Goal: Transaction & Acquisition: Purchase product/service

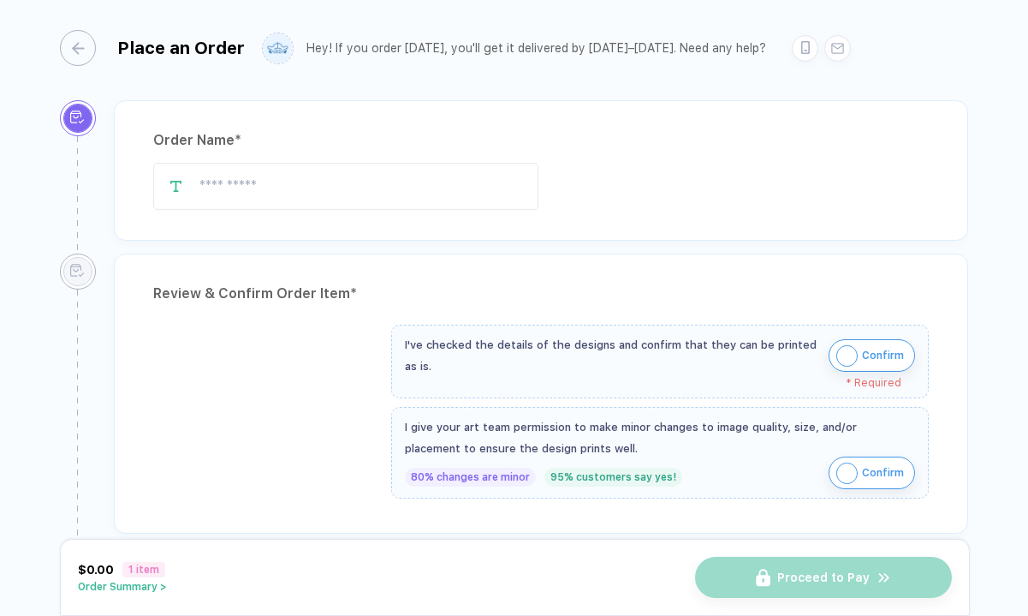
type input "**********"
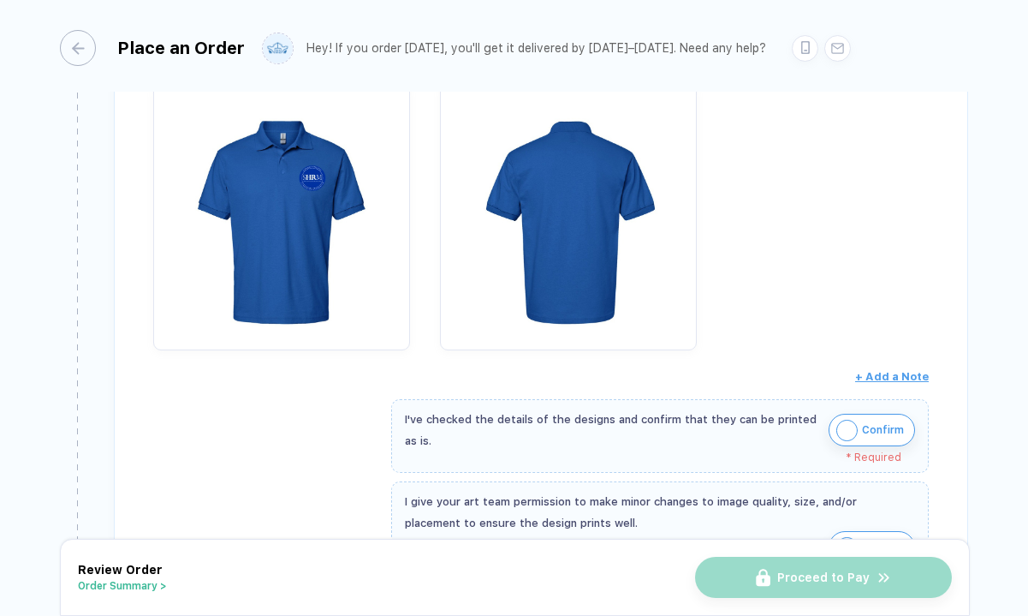
scroll to position [103, 0]
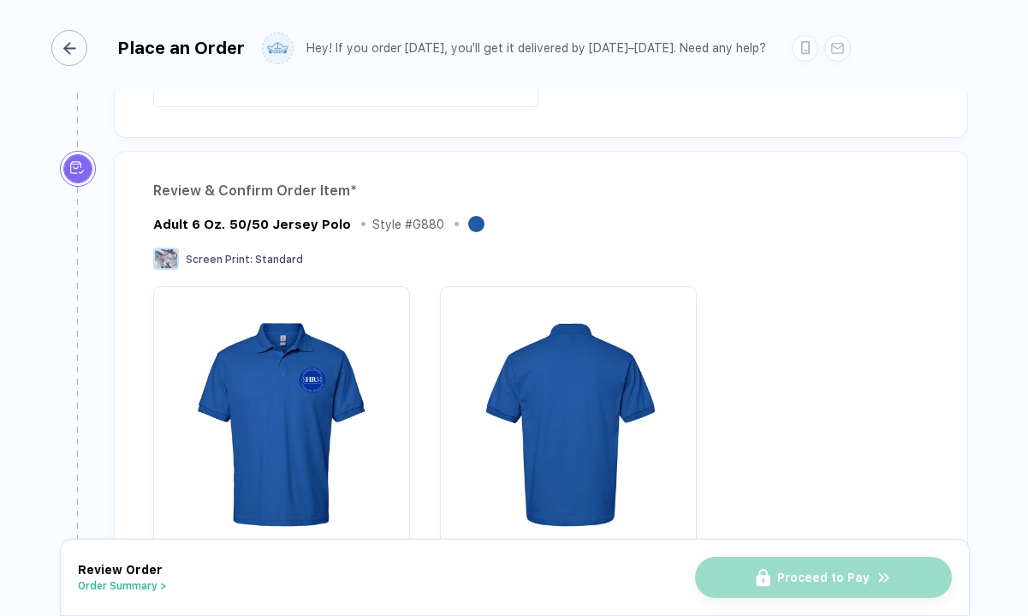
click at [63, 40] on div "button" at bounding box center [69, 48] width 36 height 36
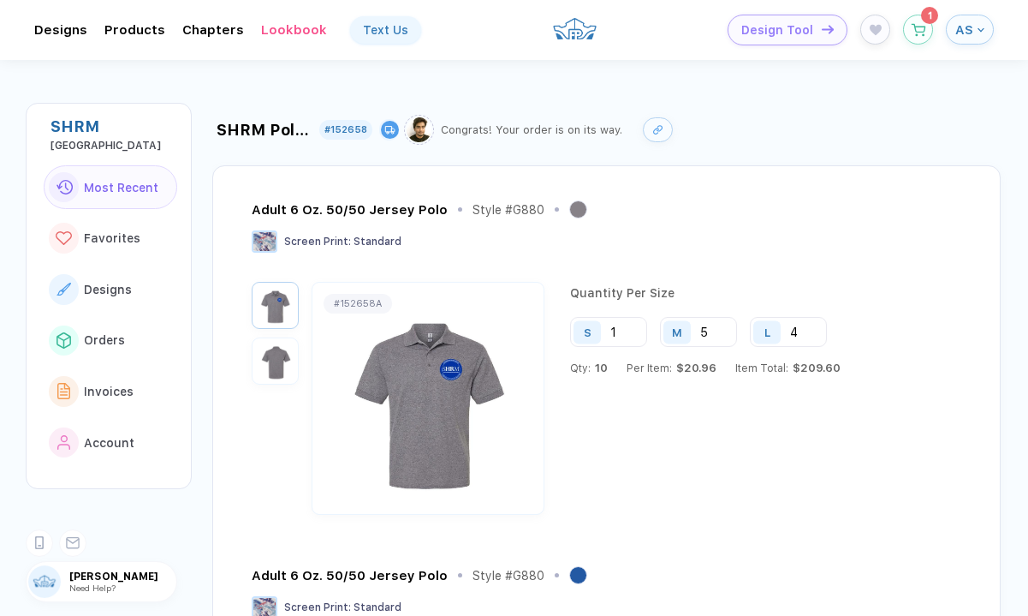
click at [201, 423] on div "SHRM [GEOGRAPHIC_DATA] Most Recent Favorites Designs Orders Invoices Account [P…" at bounding box center [514, 308] width 1028 height 616
click at [908, 27] on button "button" at bounding box center [918, 25] width 30 height 30
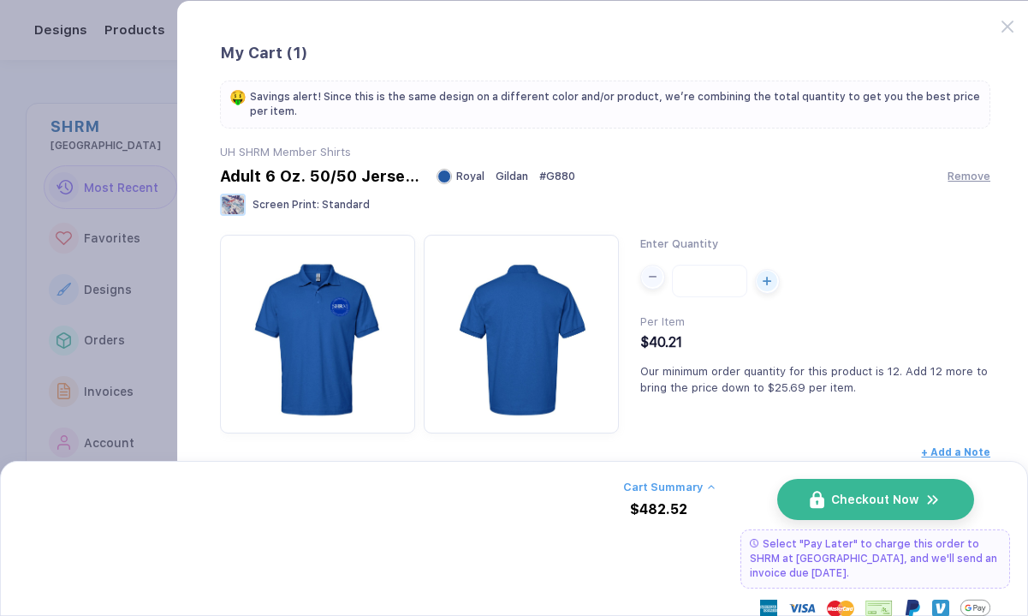
scroll to position [63, 0]
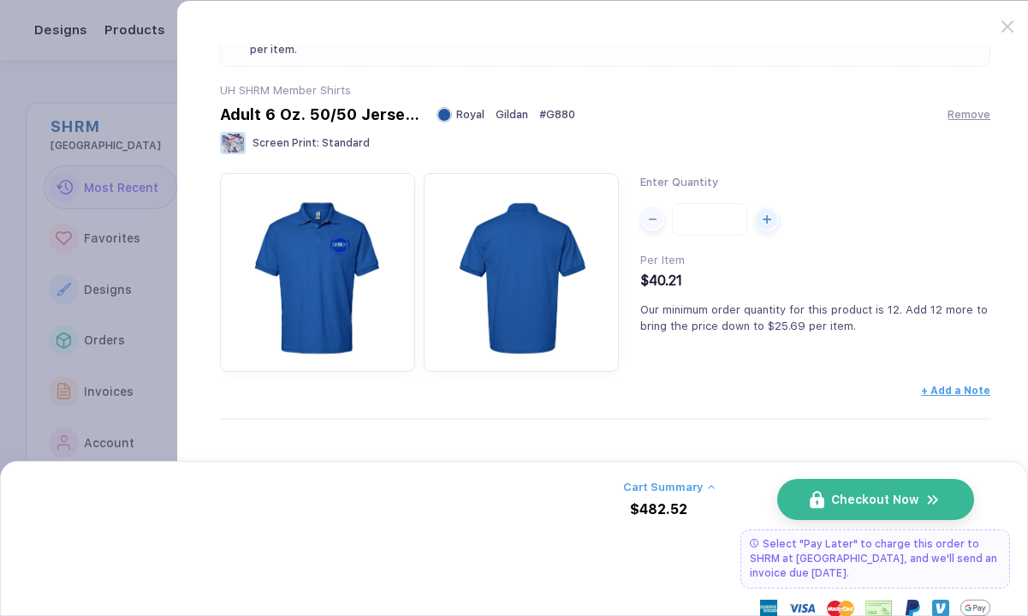
click at [673, 507] on div "$482.52" at bounding box center [658, 509] width 57 height 15
click at [653, 218] on div "button" at bounding box center [652, 215] width 21 height 21
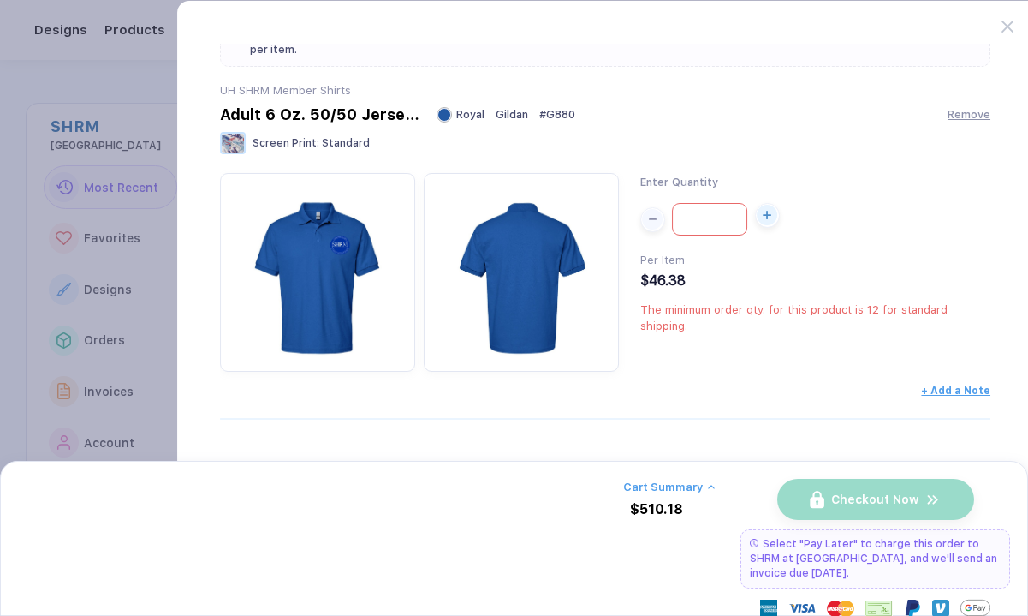
click at [765, 224] on div "button" at bounding box center [767, 215] width 21 height 21
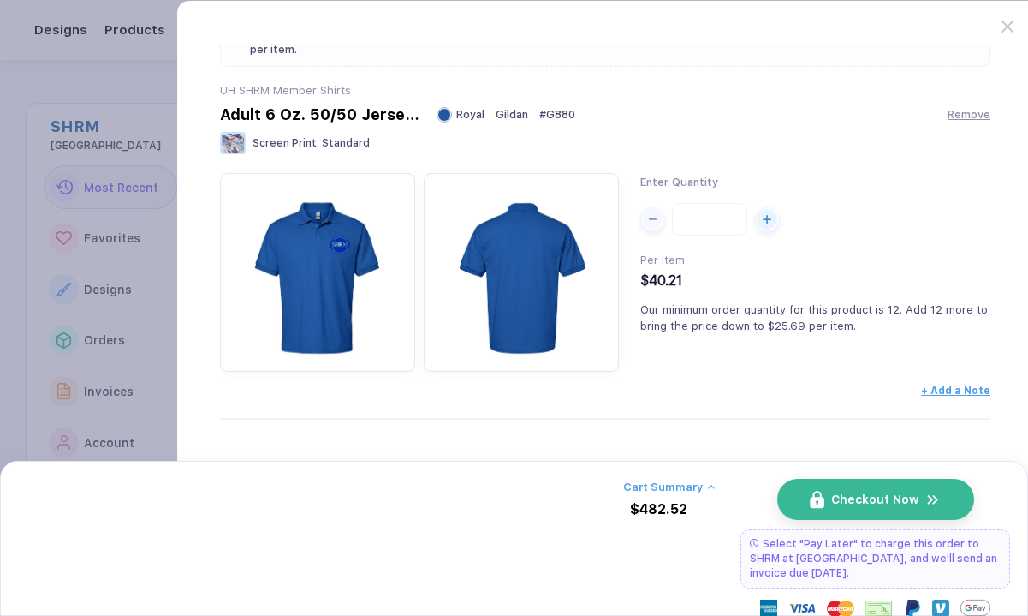
click at [672, 488] on button "Cart Summary" at bounding box center [669, 486] width 92 height 13
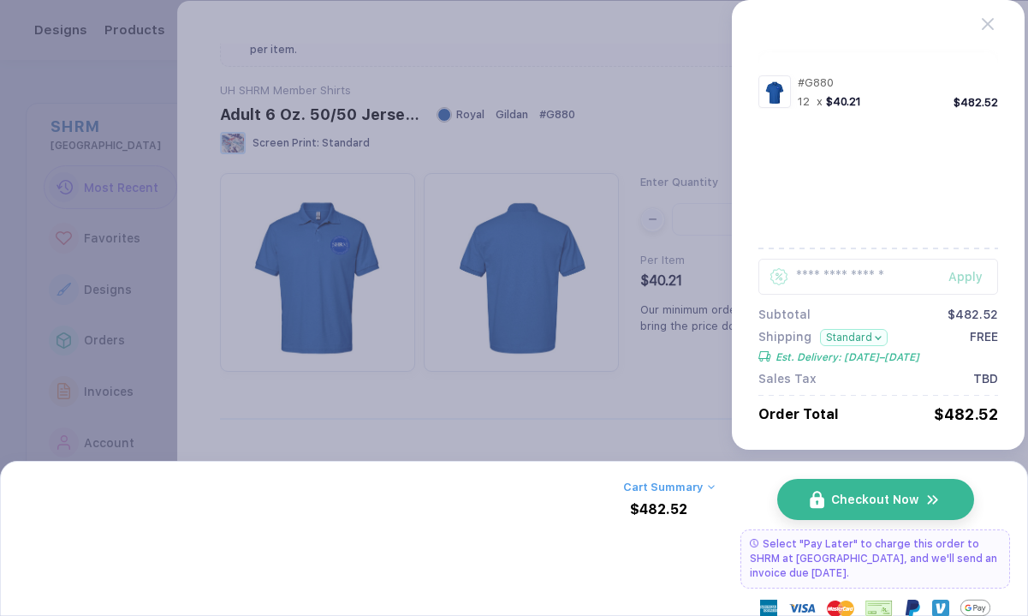
click at [670, 314] on button "button" at bounding box center [514, 308] width 1028 height 616
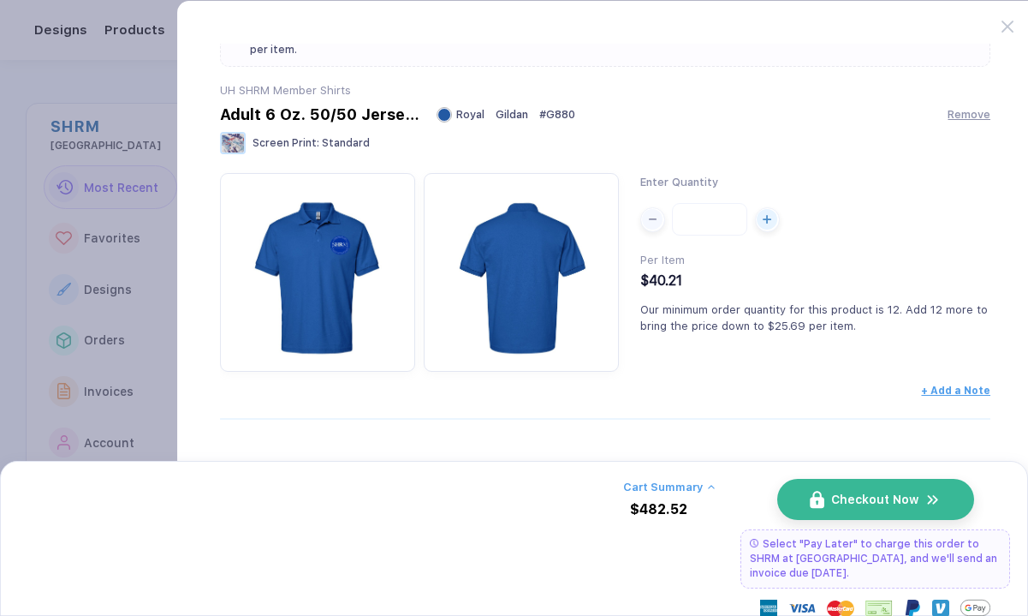
click at [644, 200] on div "Enter Quantity **" at bounding box center [815, 204] width 351 height 63
click at [649, 220] on div "button" at bounding box center [652, 215] width 21 height 21
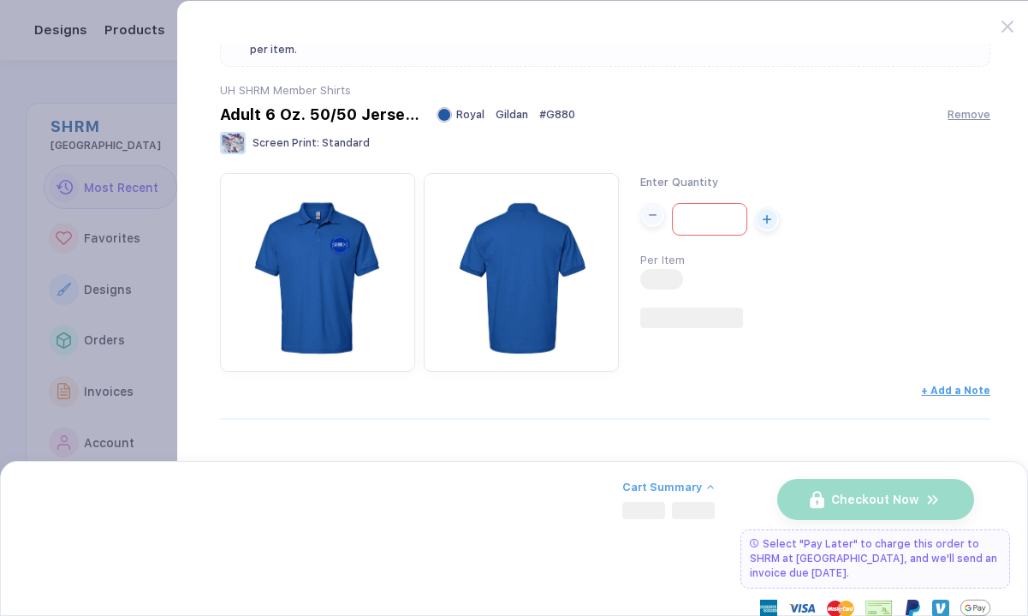
click at [649, 220] on div "button" at bounding box center [652, 215] width 21 height 21
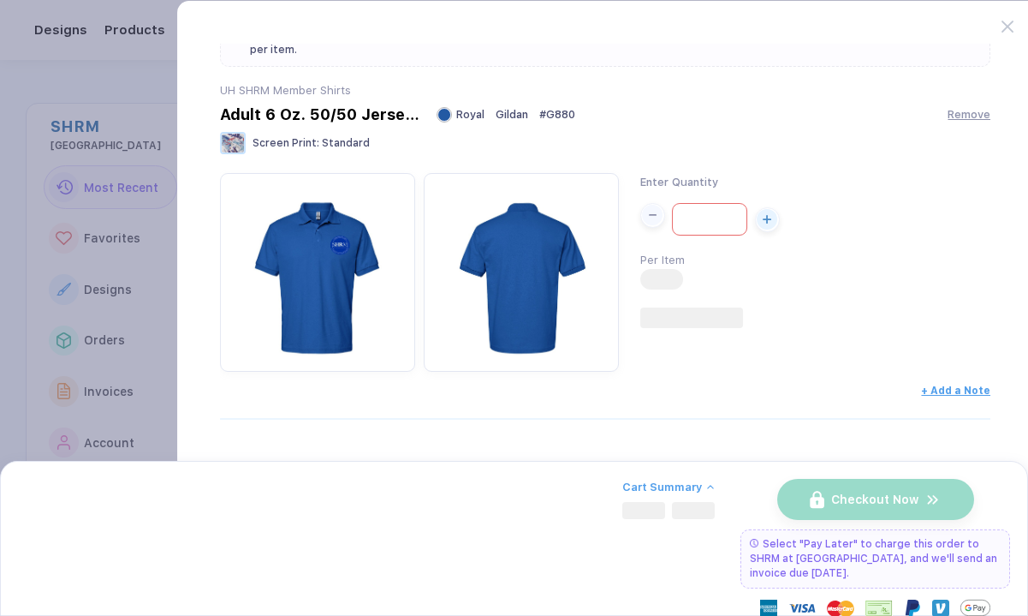
click at [649, 220] on div "button" at bounding box center [652, 215] width 21 height 21
type input "*"
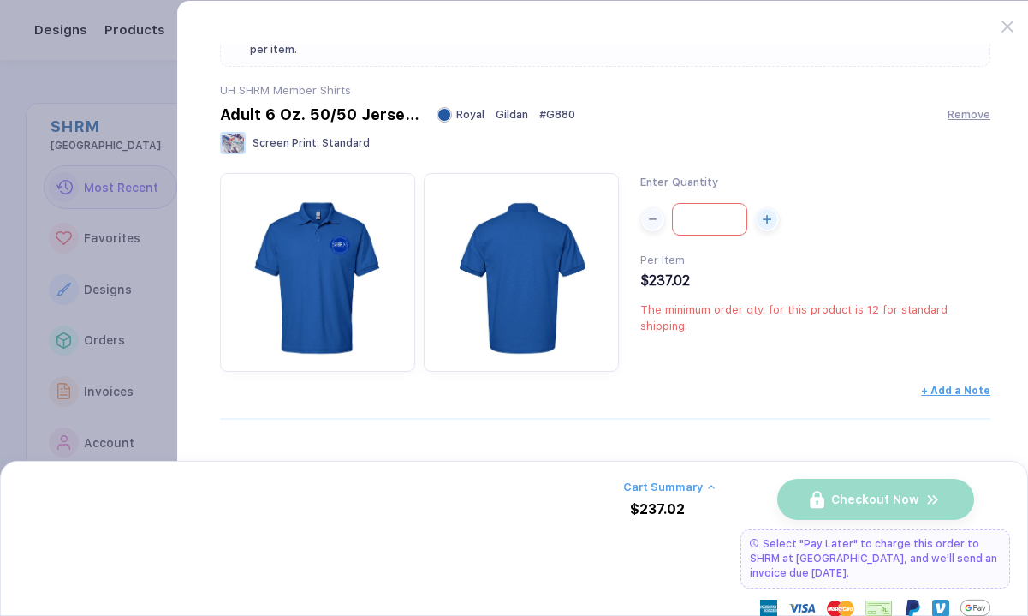
click at [687, 485] on button "Cart Summary" at bounding box center [669, 486] width 92 height 13
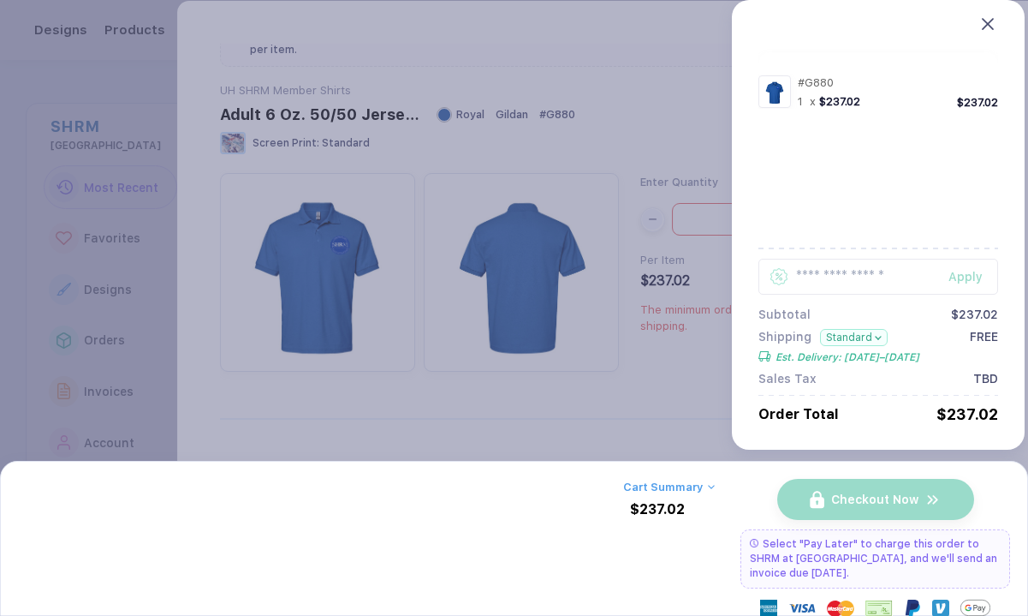
click at [989, 27] on icon at bounding box center [988, 24] width 12 height 12
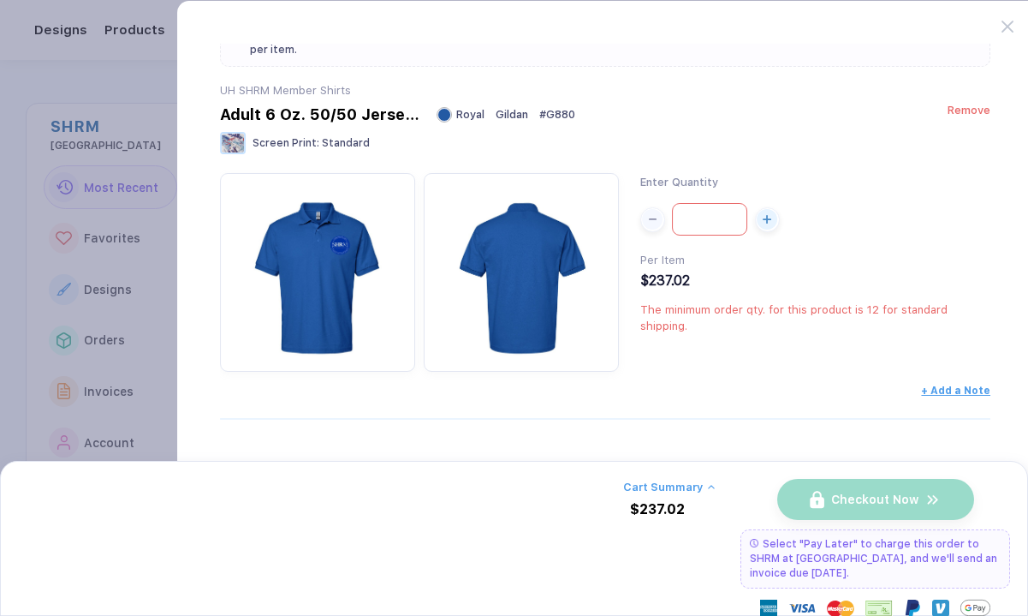
click at [965, 107] on span "Remove" at bounding box center [969, 110] width 43 height 13
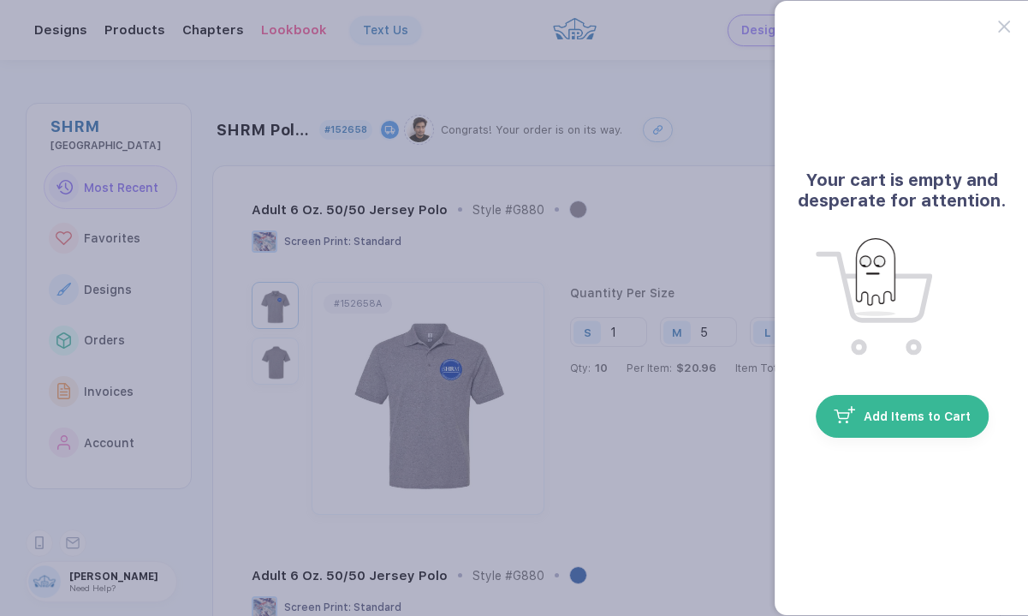
click at [876, 426] on button "Add Items to Cart" at bounding box center [902, 416] width 173 height 43
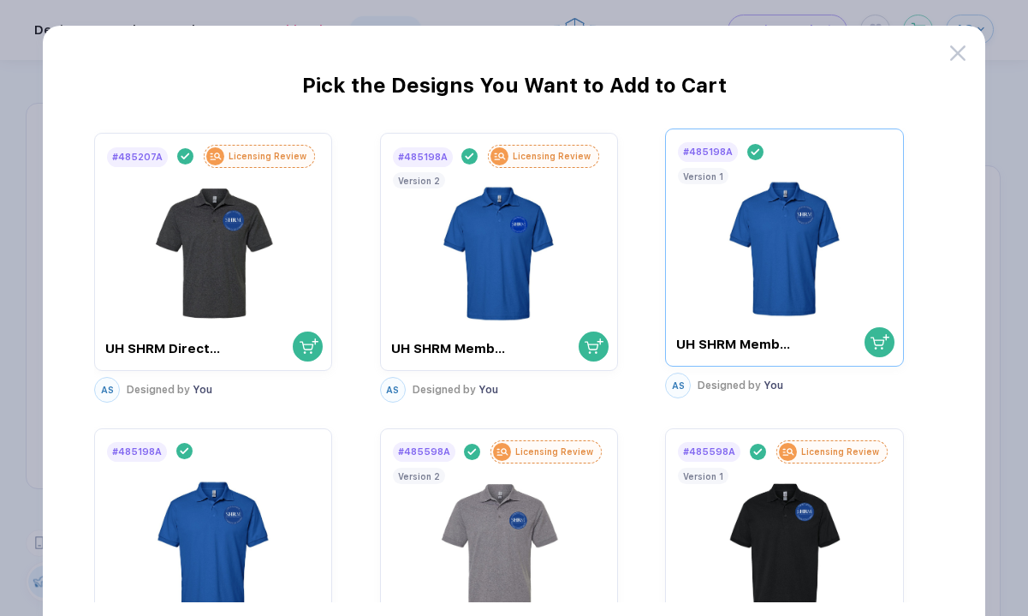
scroll to position [273, 0]
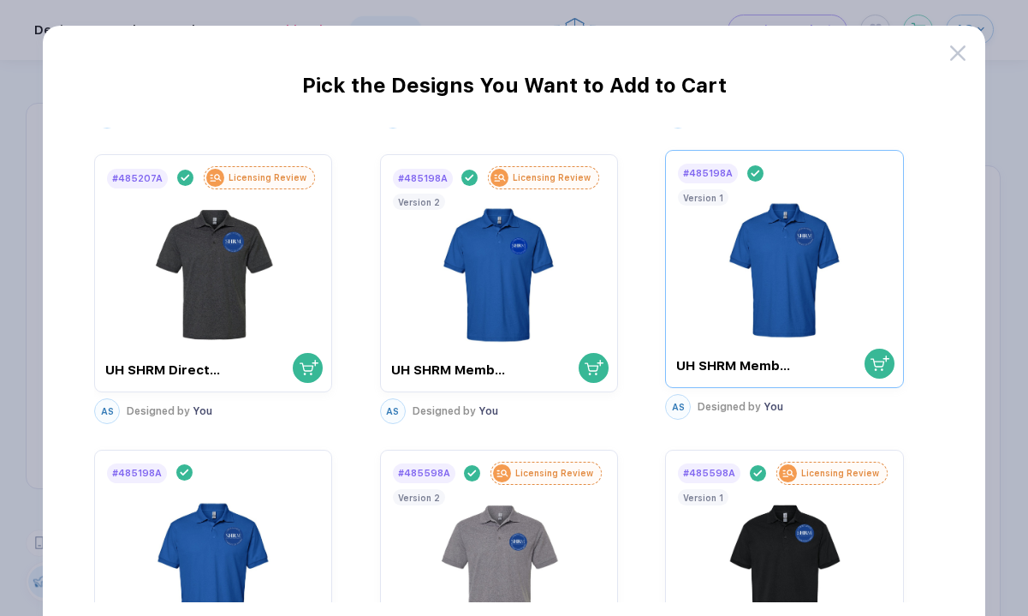
click at [887, 376] on div "button" at bounding box center [879, 363] width 47 height 47
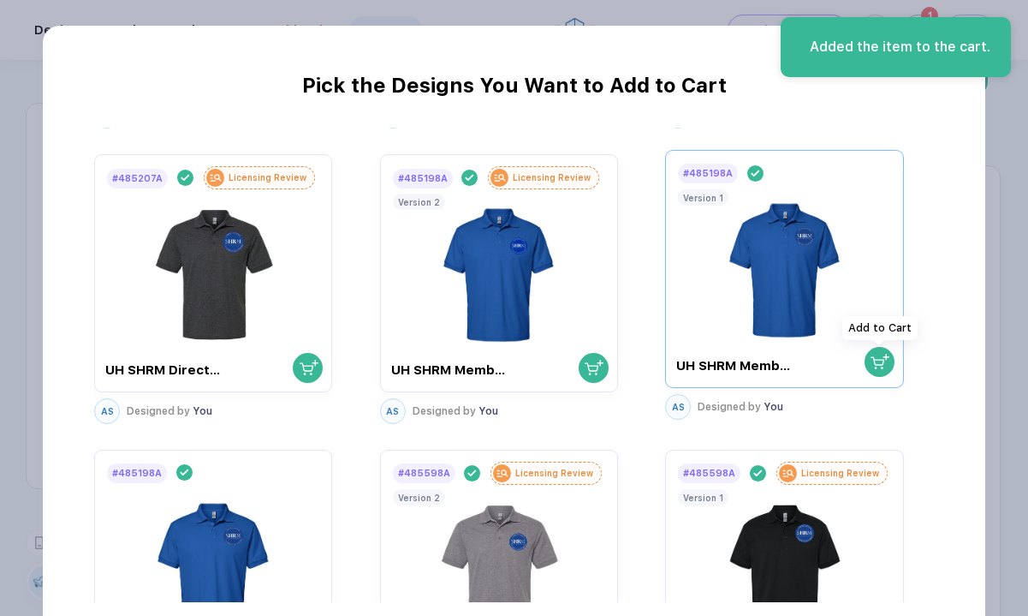
click at [873, 360] on img "button" at bounding box center [880, 361] width 19 height 19
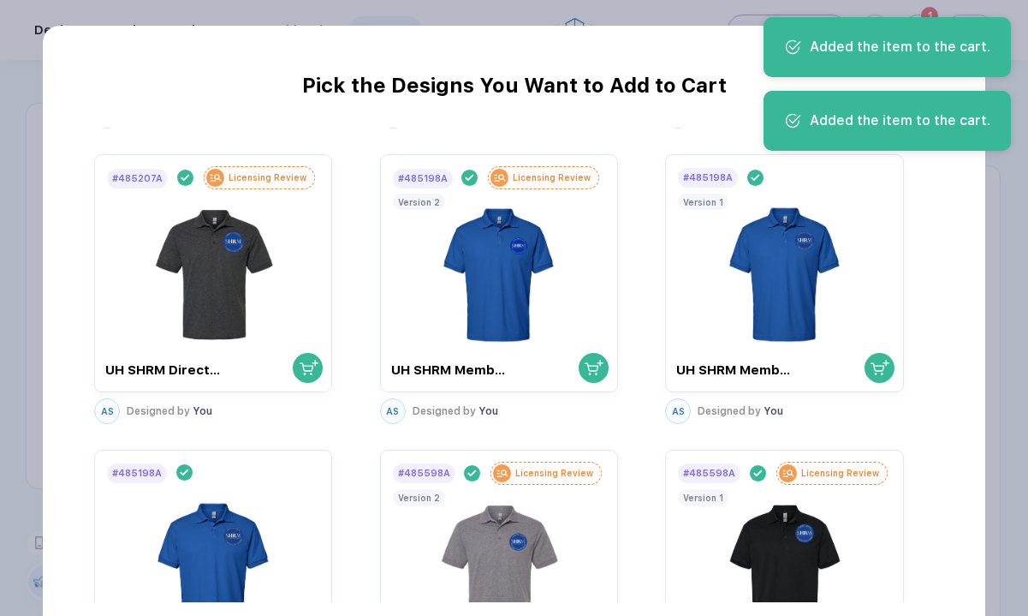
click at [886, 45] on div "Added the item to the cart." at bounding box center [900, 47] width 181 height 19
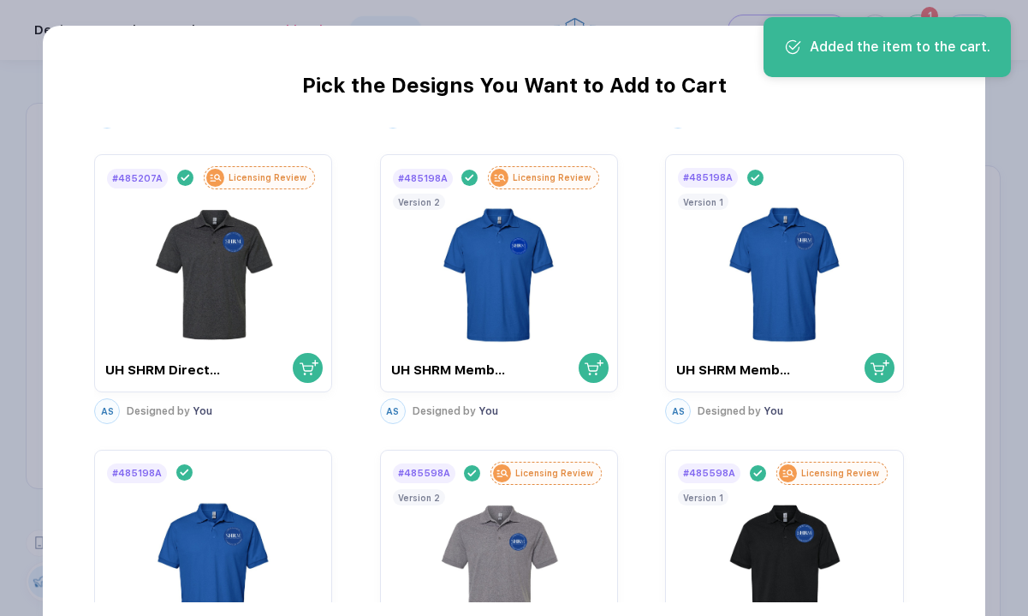
click at [955, 53] on div "Added the item to the cart." at bounding box center [900, 47] width 181 height 19
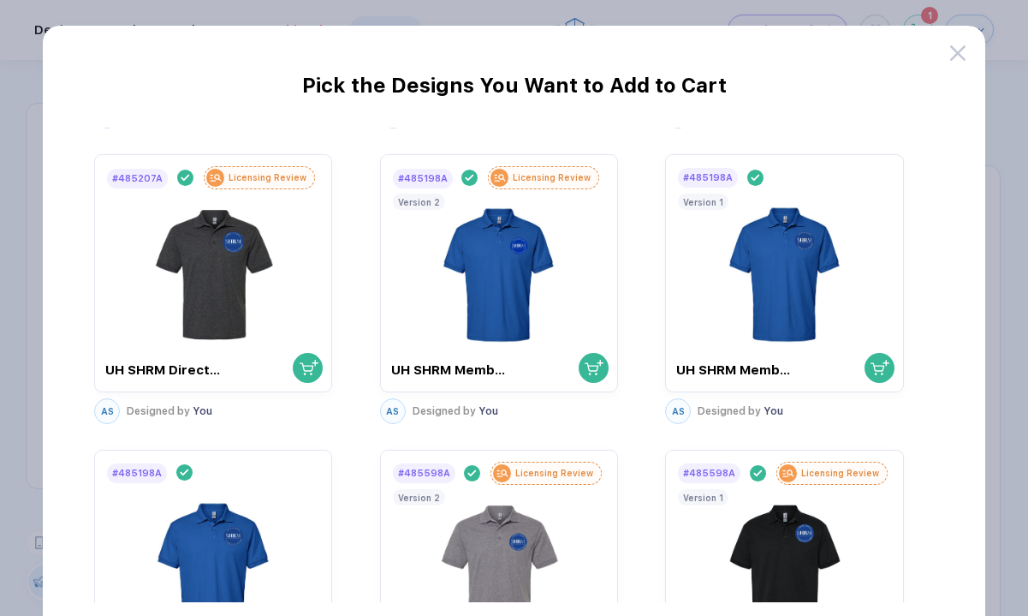
click at [955, 53] on div "Added the item to the cart." at bounding box center [887, 54] width 254 height 80
click at [954, 56] on icon at bounding box center [957, 52] width 15 height 15
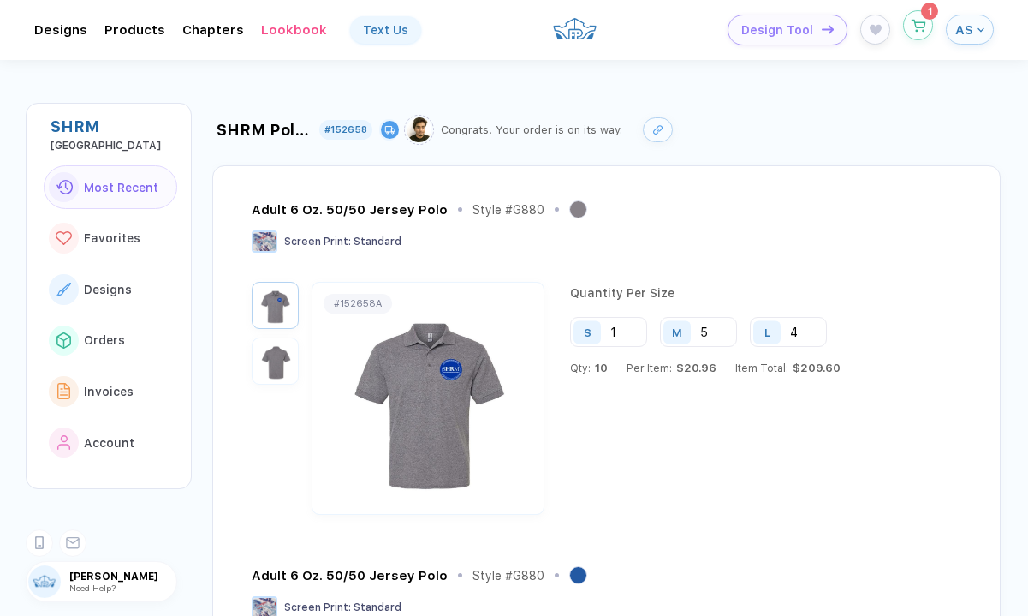
click at [911, 27] on icon "button" at bounding box center [918, 25] width 15 height 13
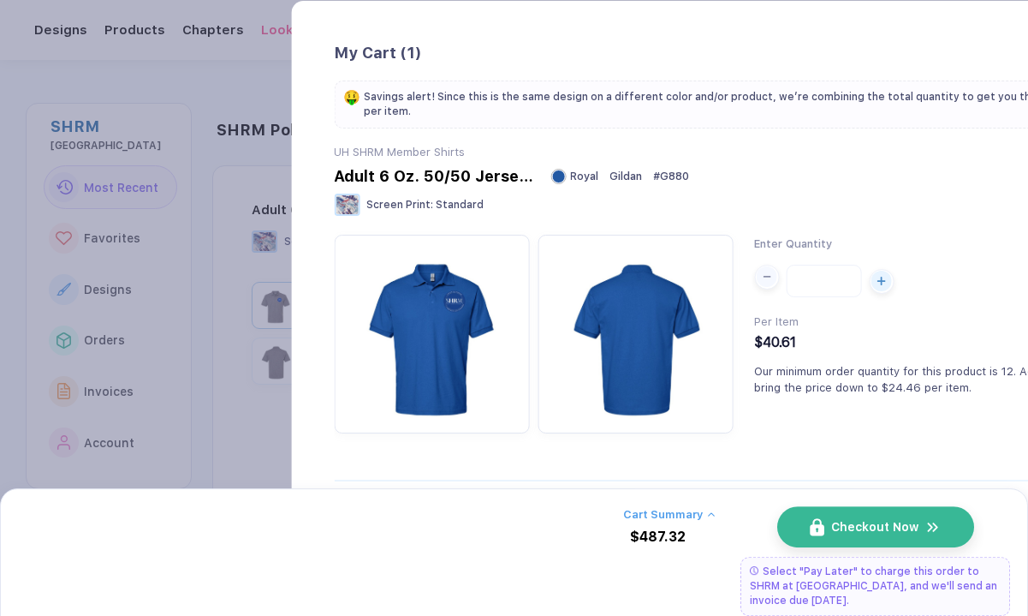
click at [644, 273] on div "button" at bounding box center [652, 276] width 21 height 21
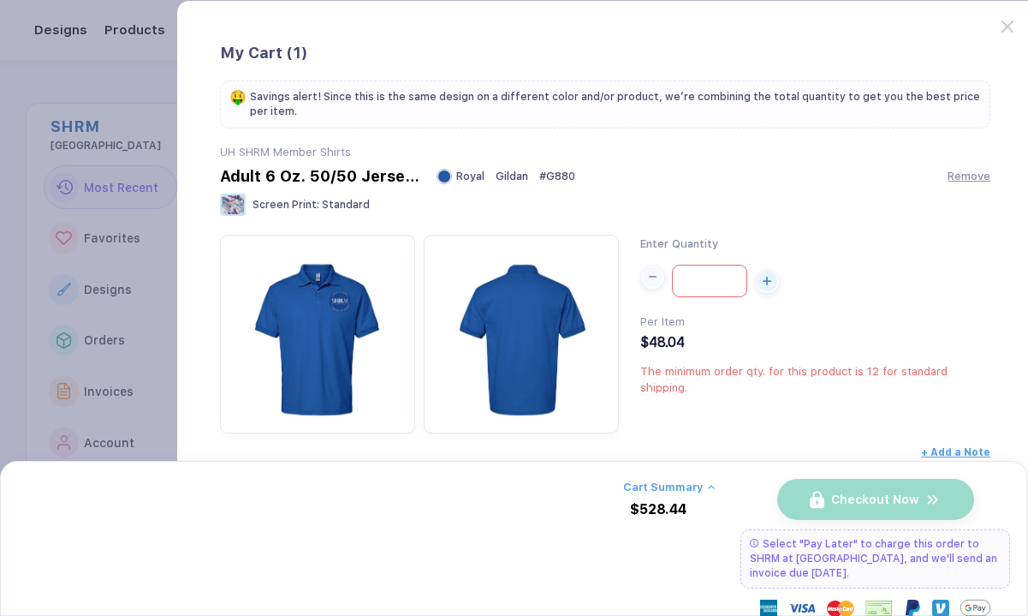
click at [644, 273] on div "button" at bounding box center [652, 276] width 21 height 21
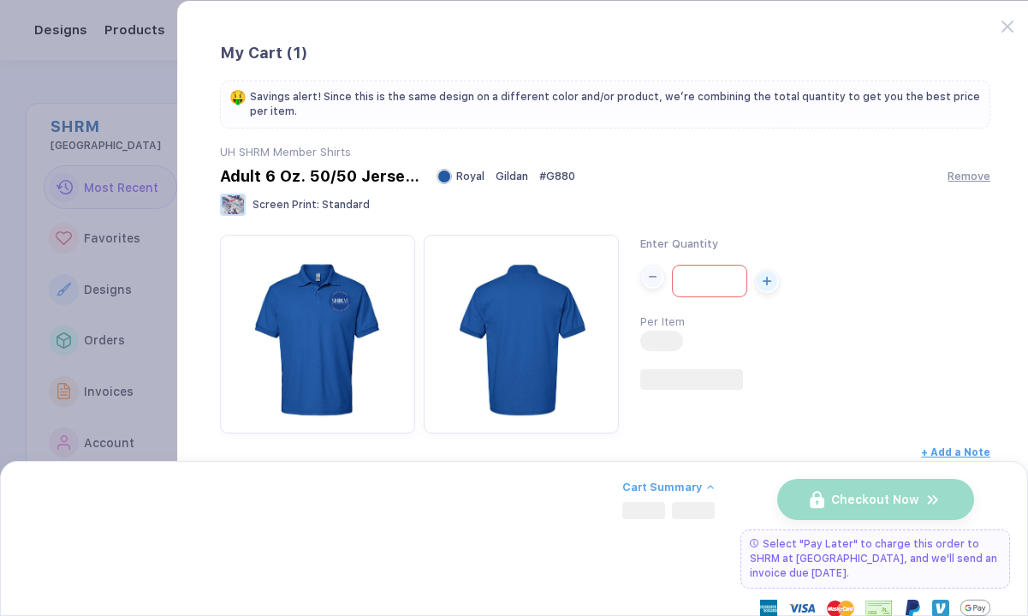
click at [644, 273] on div "button" at bounding box center [652, 276] width 21 height 21
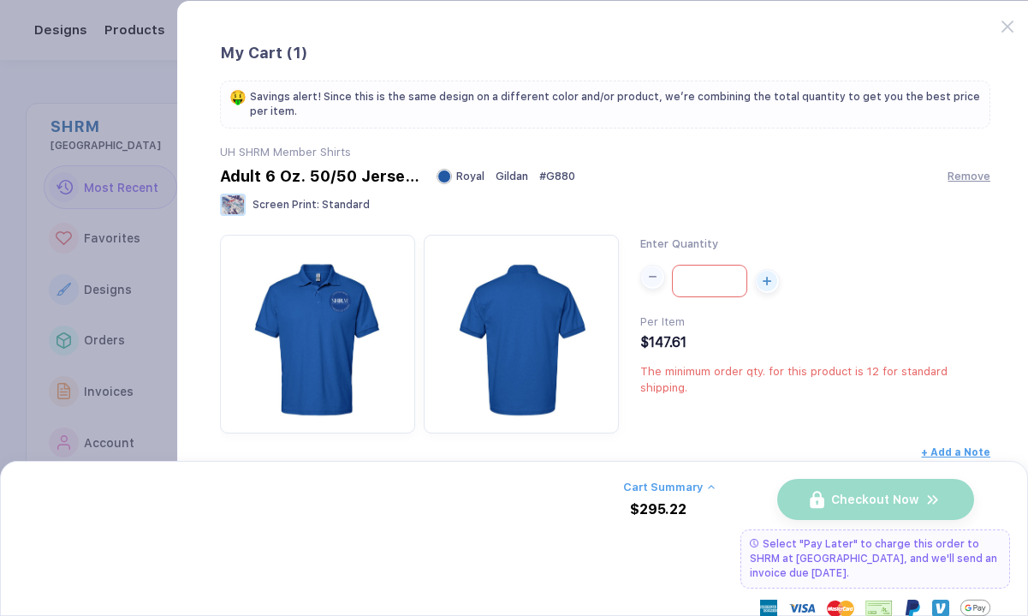
type input "*"
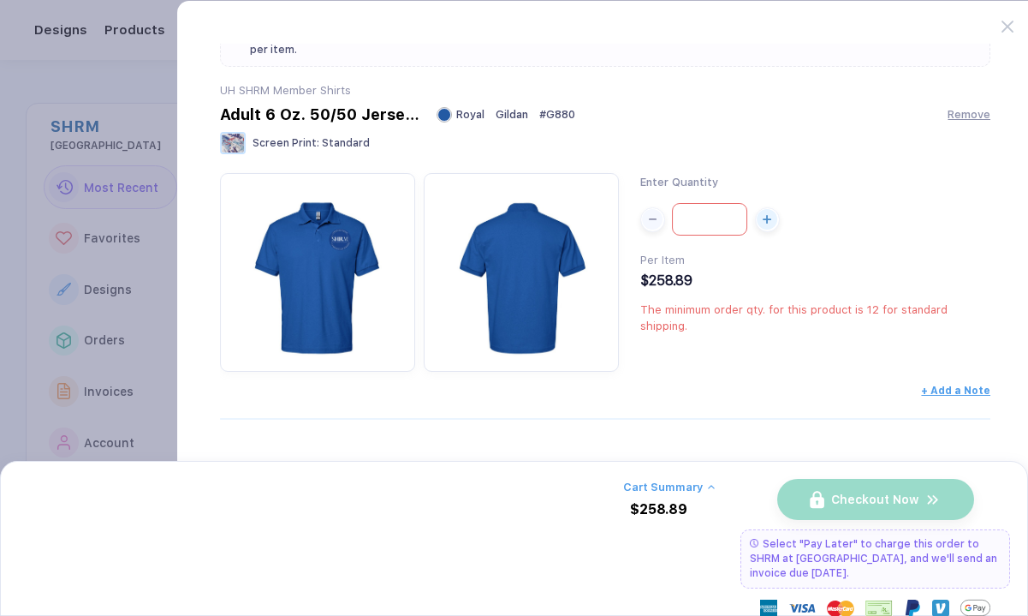
click at [673, 487] on button "Cart Summary" at bounding box center [669, 486] width 92 height 13
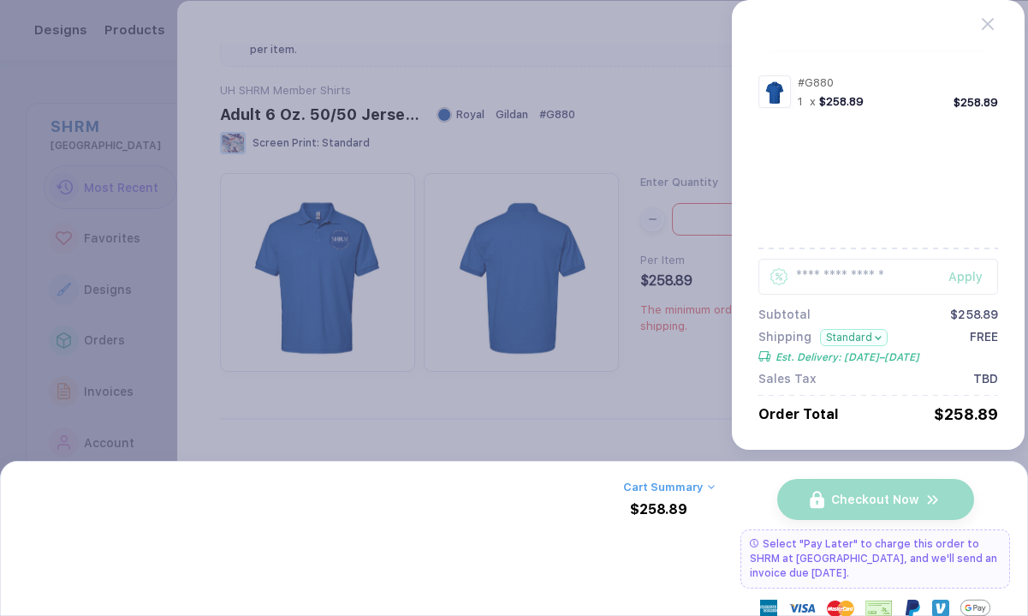
click at [658, 423] on button "button" at bounding box center [514, 308] width 1028 height 616
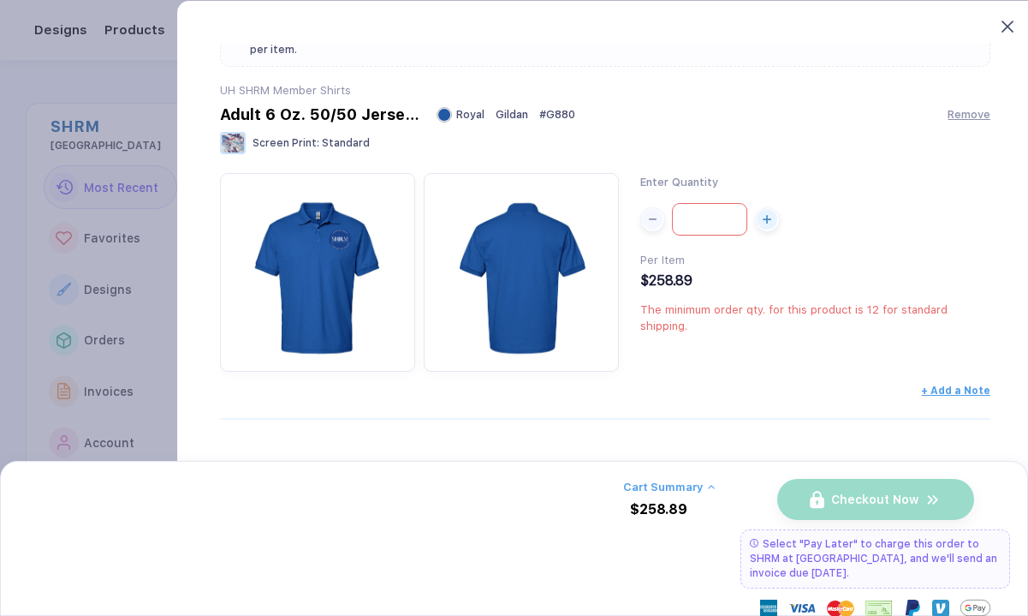
click at [1004, 26] on icon at bounding box center [1008, 27] width 12 height 12
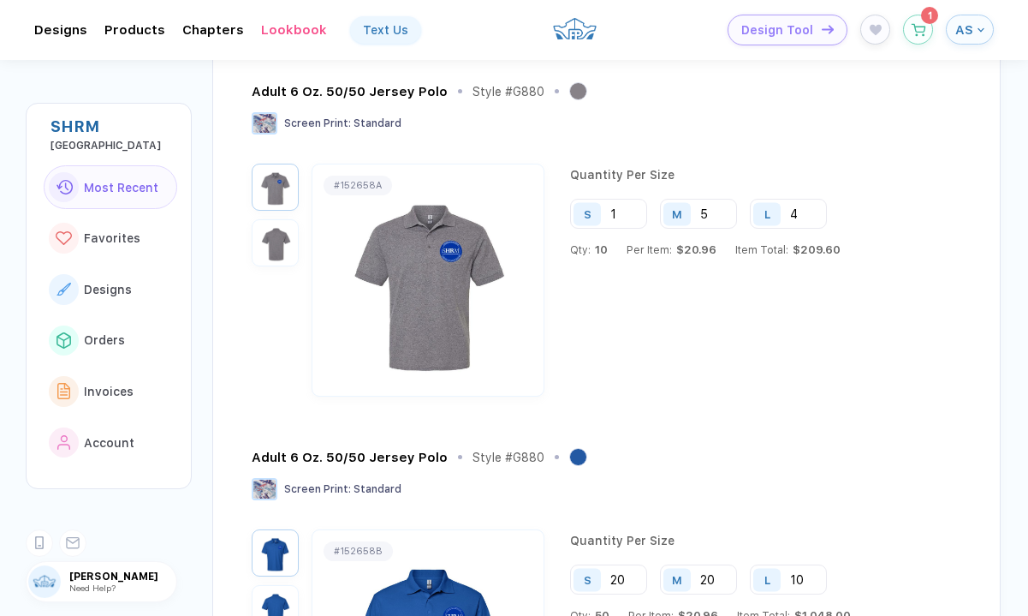
scroll to position [0, 0]
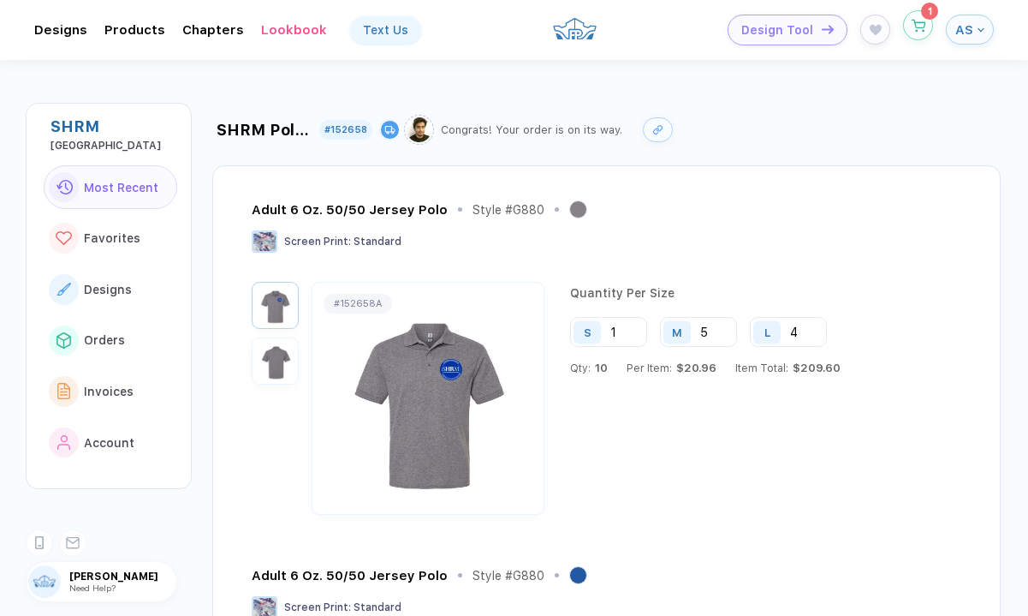
click at [919, 32] on button "button" at bounding box center [918, 25] width 30 height 30
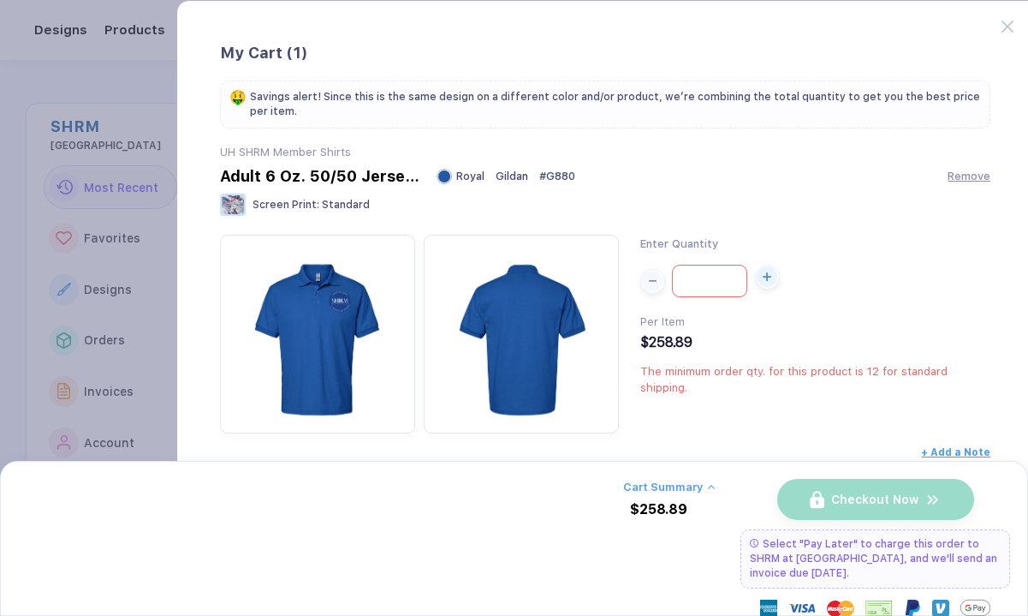
click at [756, 284] on span "button" at bounding box center [767, 276] width 23 height 21
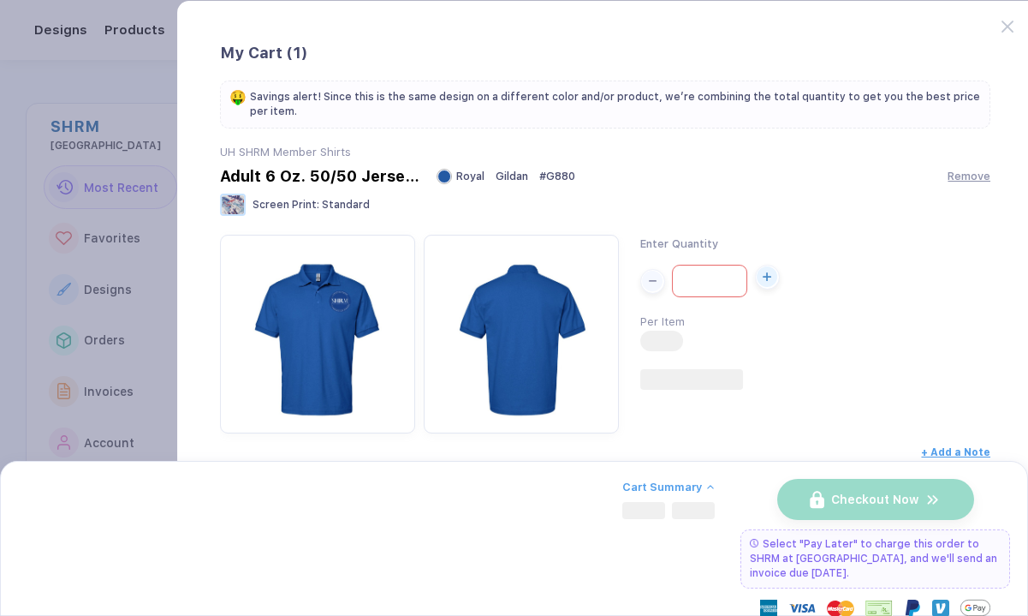
click at [756, 284] on span "button" at bounding box center [767, 276] width 23 height 21
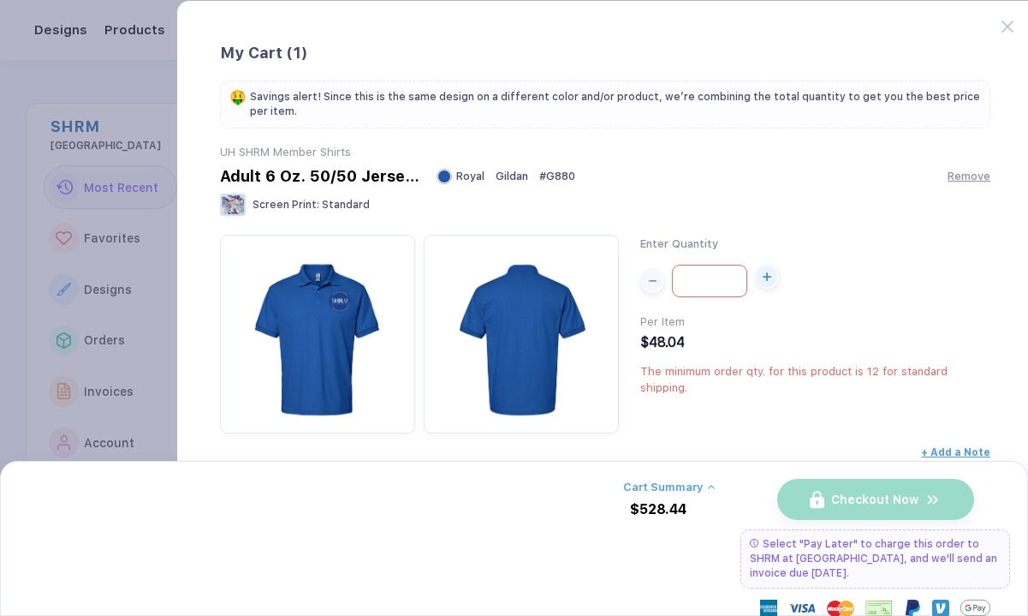
click at [756, 284] on span "button" at bounding box center [767, 276] width 23 height 21
type input "**"
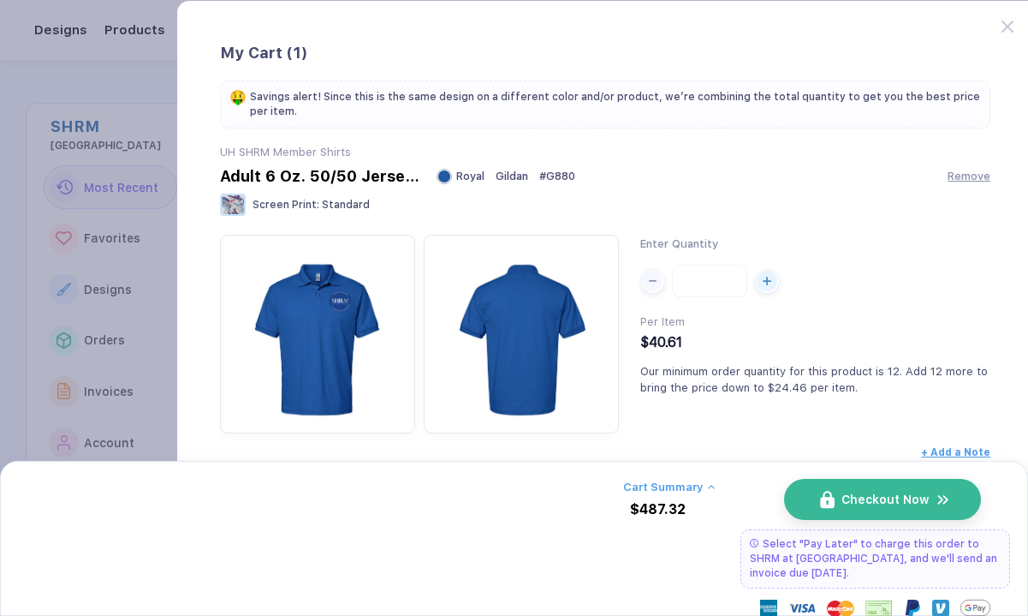
click at [845, 509] on button "Checkout Now" at bounding box center [882, 499] width 197 height 41
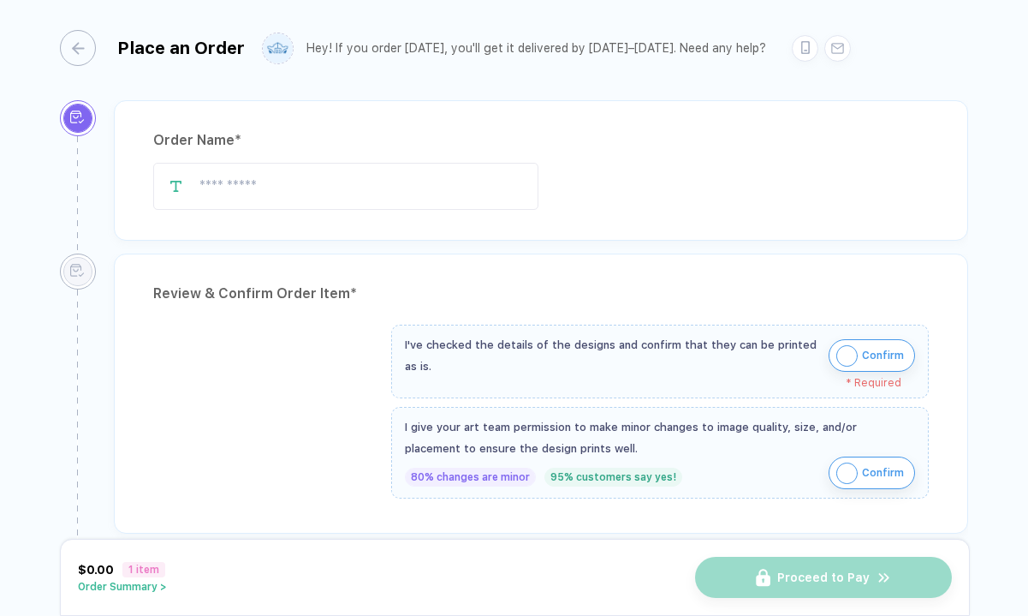
type input "**********"
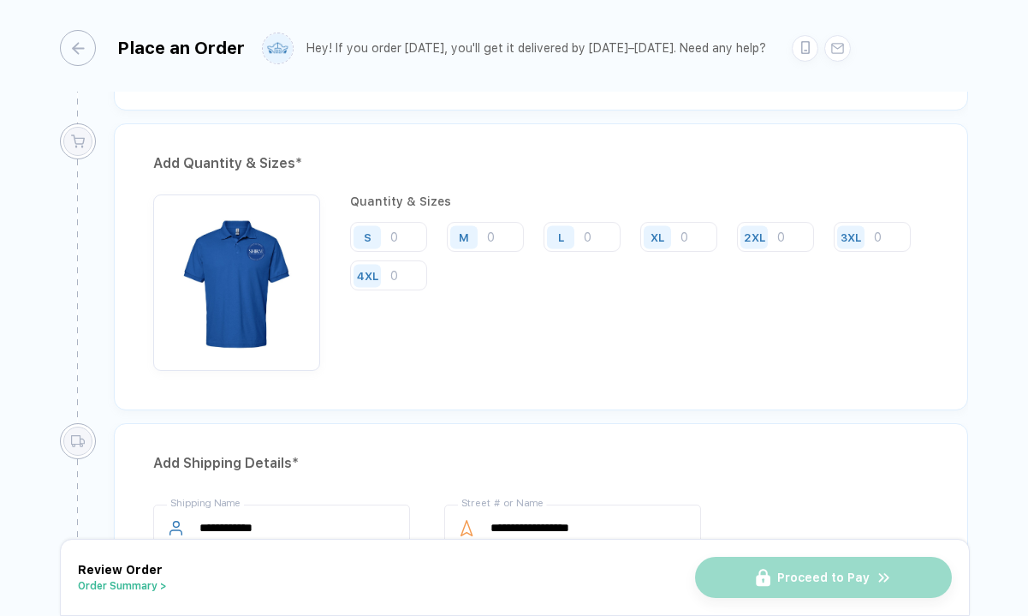
scroll to position [814, 0]
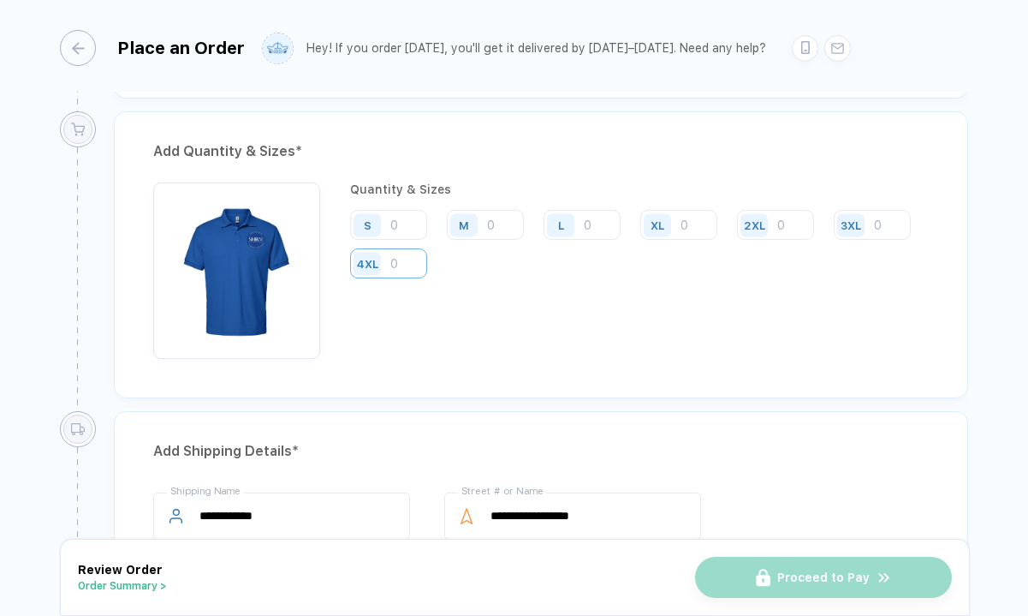
click at [427, 266] on input "number" at bounding box center [388, 263] width 77 height 30
